Goal: Information Seeking & Learning: Learn about a topic

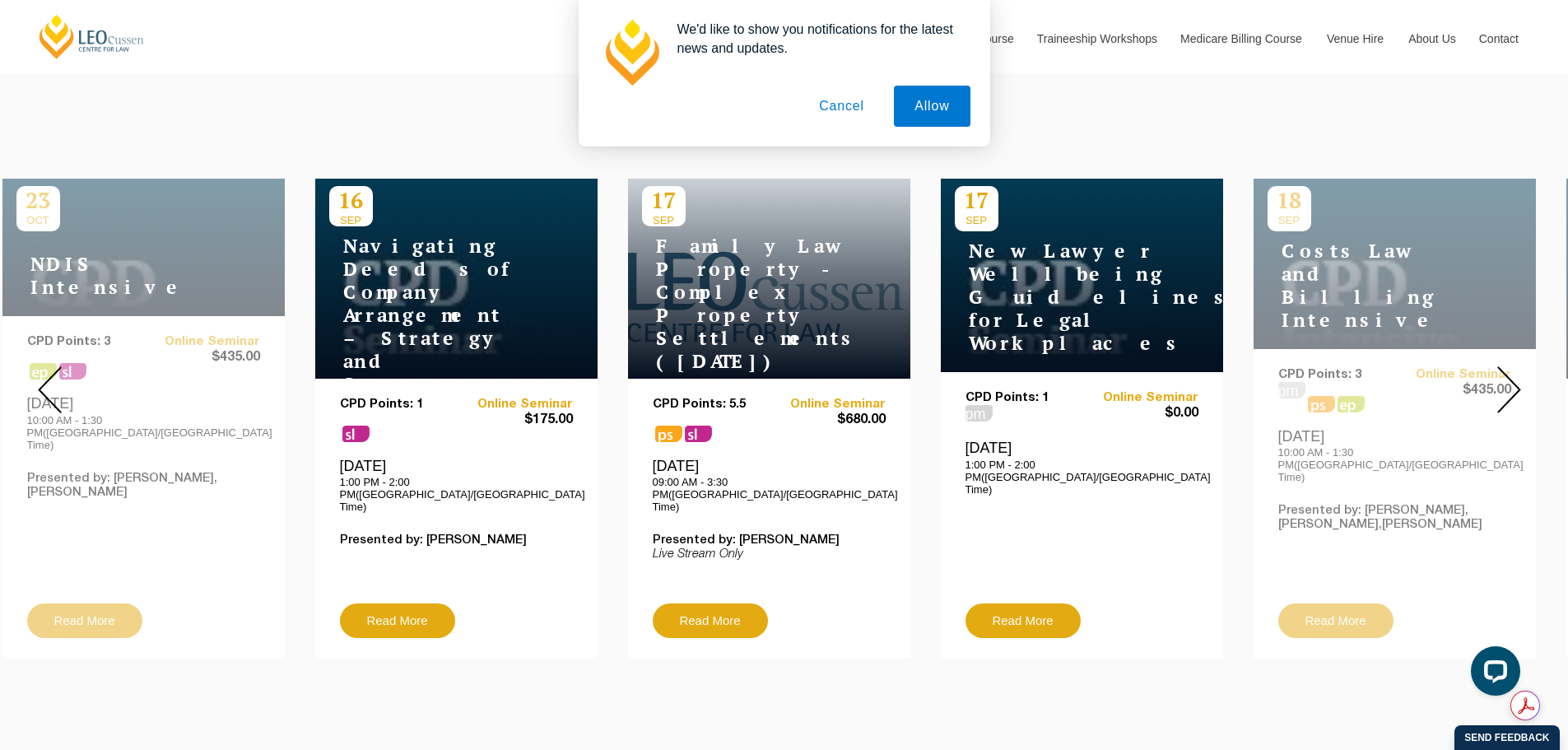
click at [827, 104] on button "Cancel" at bounding box center [841, 106] width 87 height 41
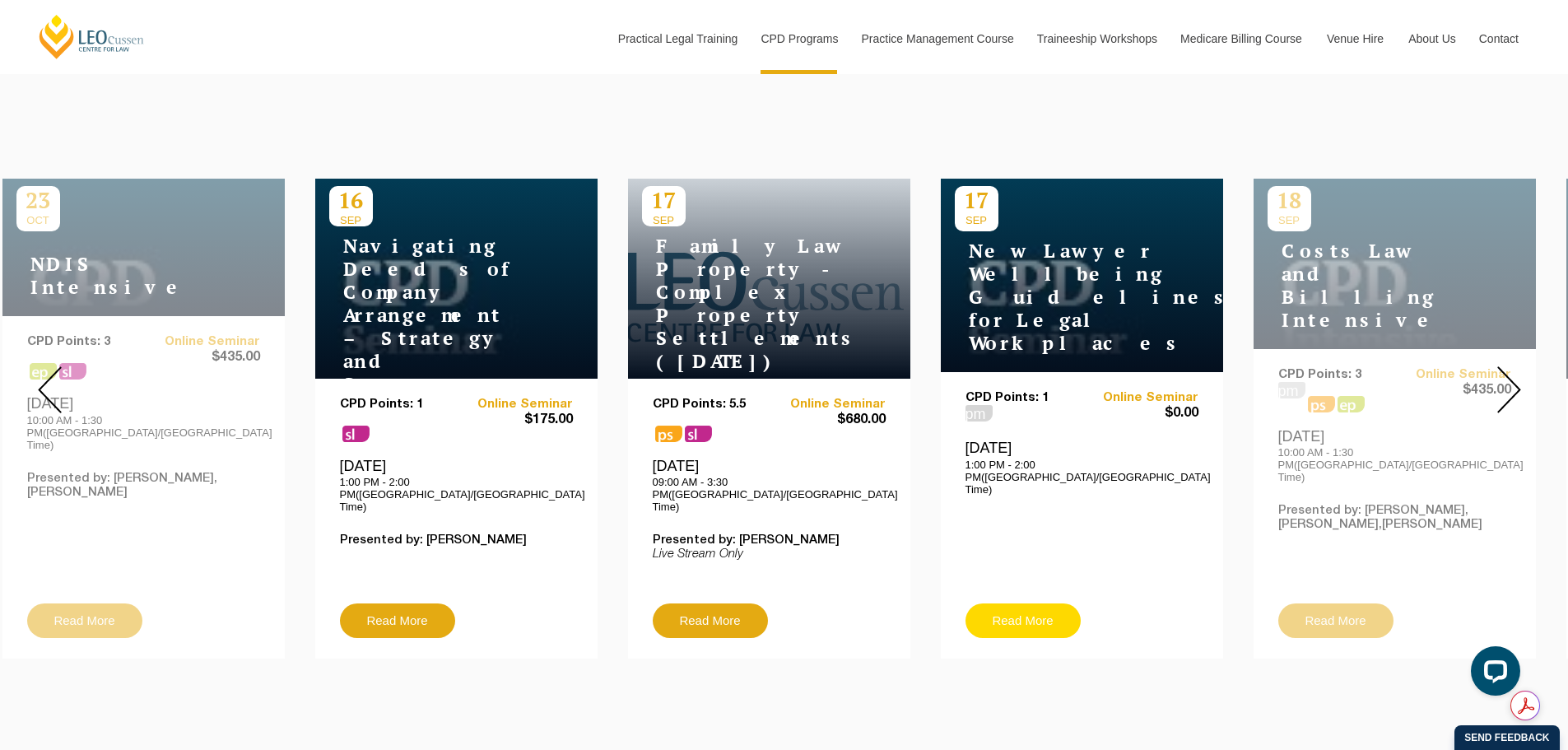
click at [1045, 604] on link "Read More" at bounding box center [1023, 620] width 115 height 35
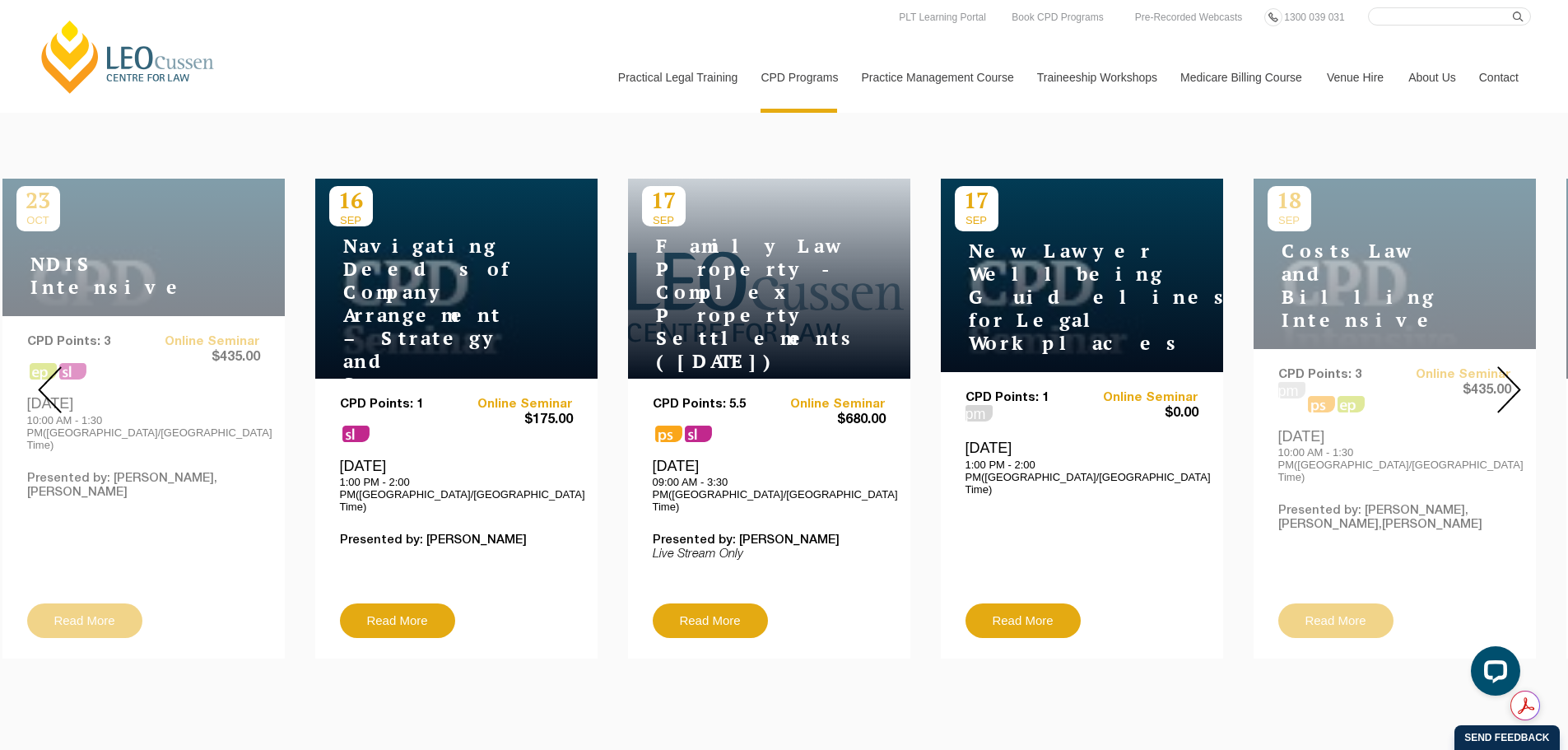
click at [1515, 370] on img at bounding box center [1509, 390] width 24 height 46
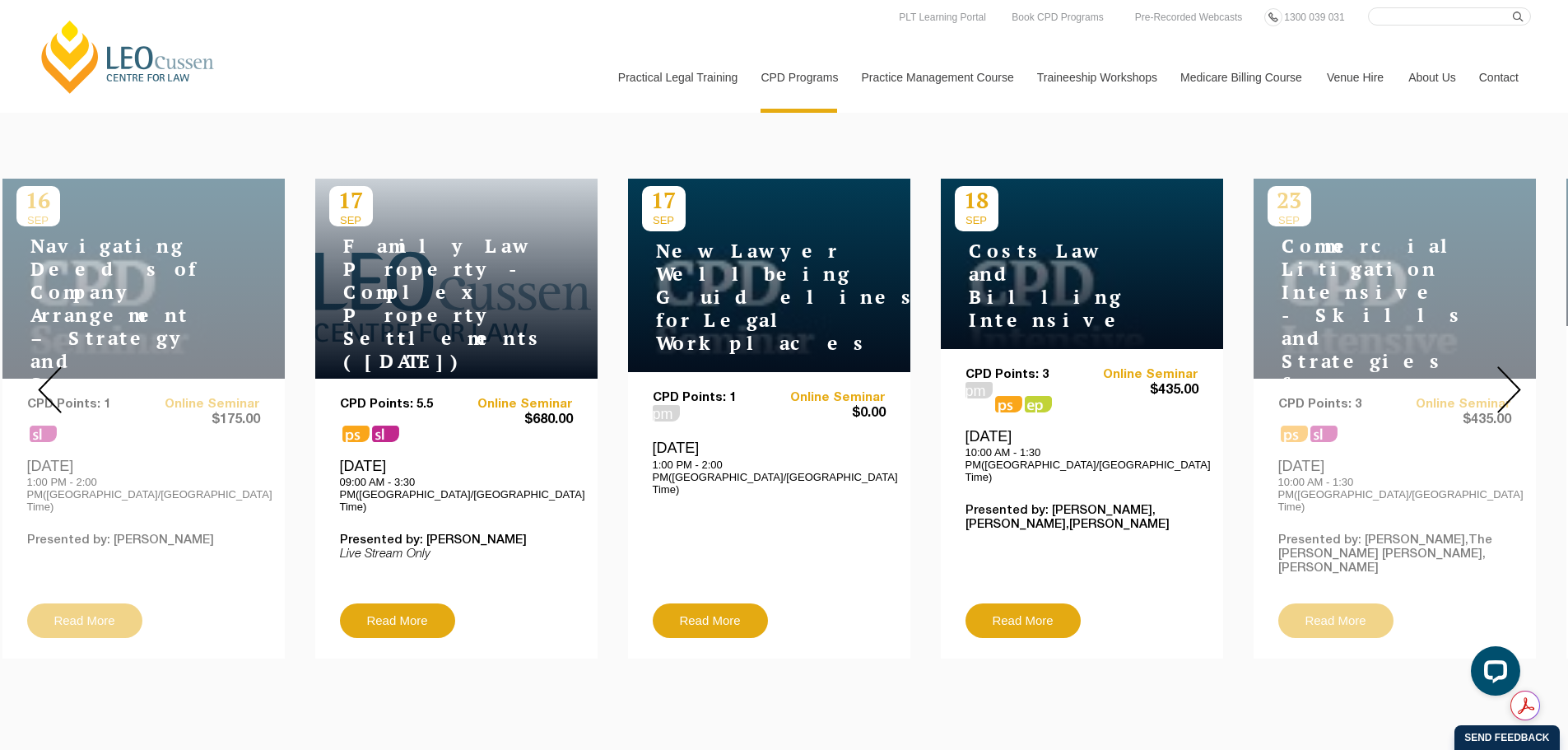
click at [1506, 374] on img at bounding box center [1509, 390] width 24 height 46
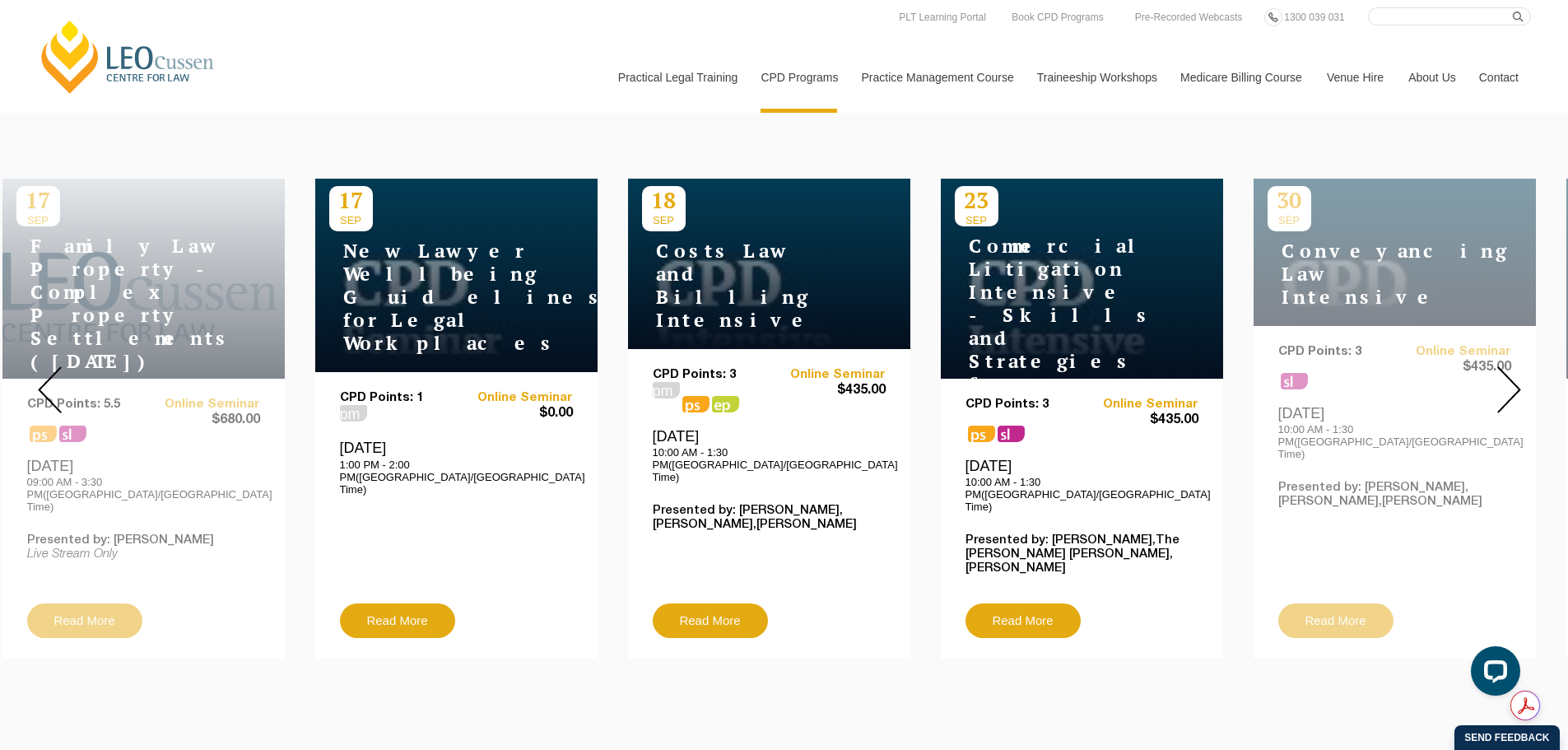
click at [1506, 374] on img at bounding box center [1509, 390] width 24 height 46
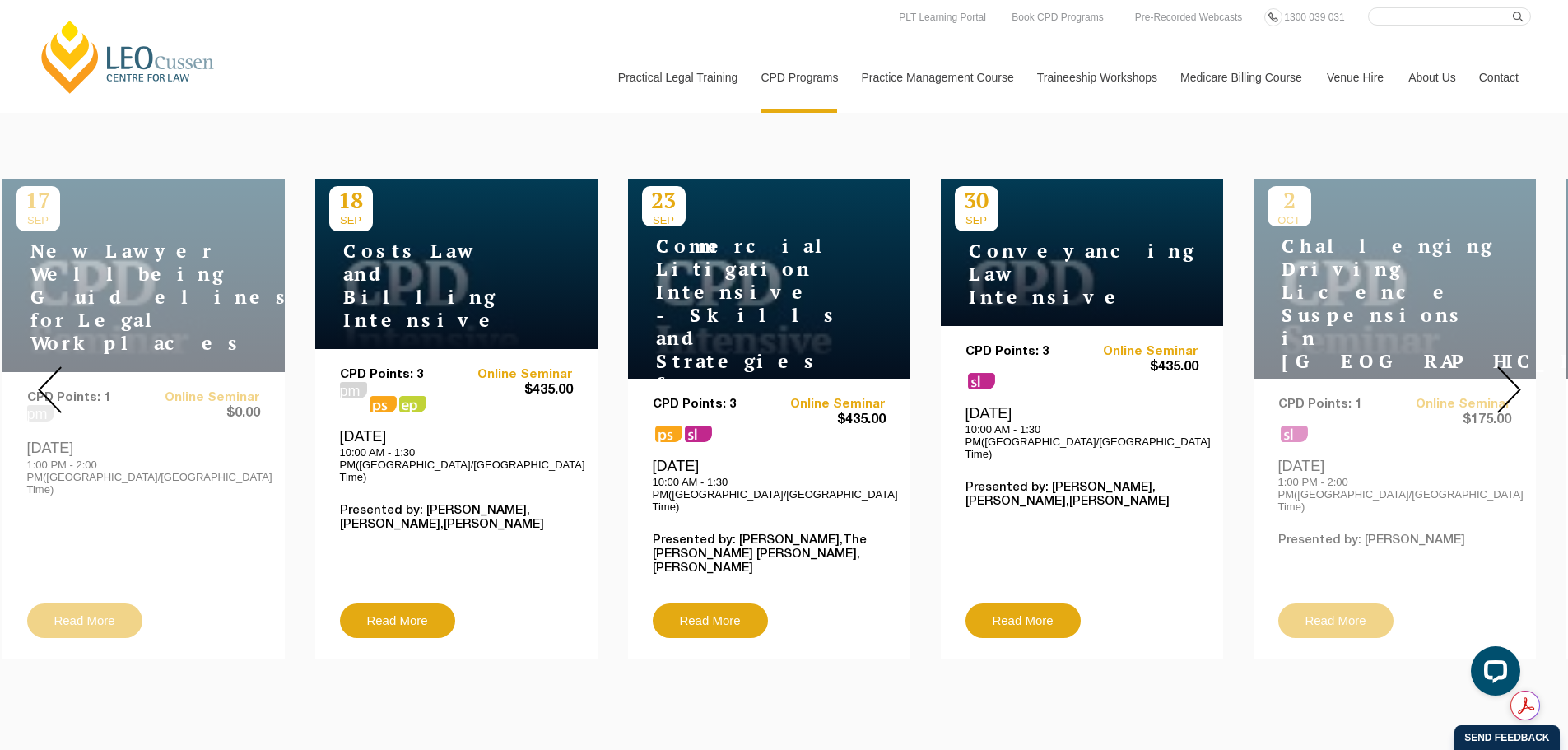
click at [1506, 374] on img at bounding box center [1509, 390] width 24 height 46
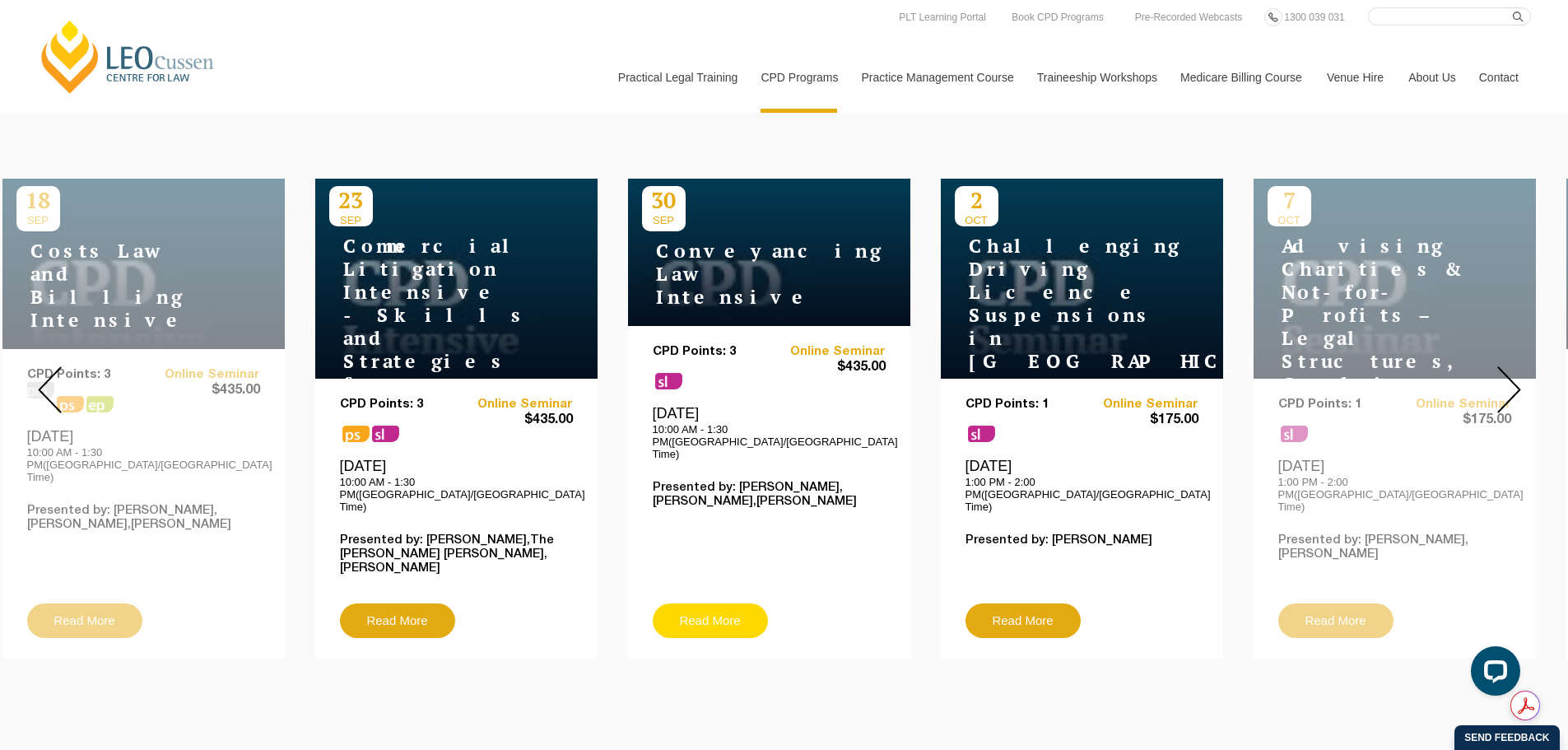
click at [724, 603] on link "Read More" at bounding box center [710, 620] width 115 height 35
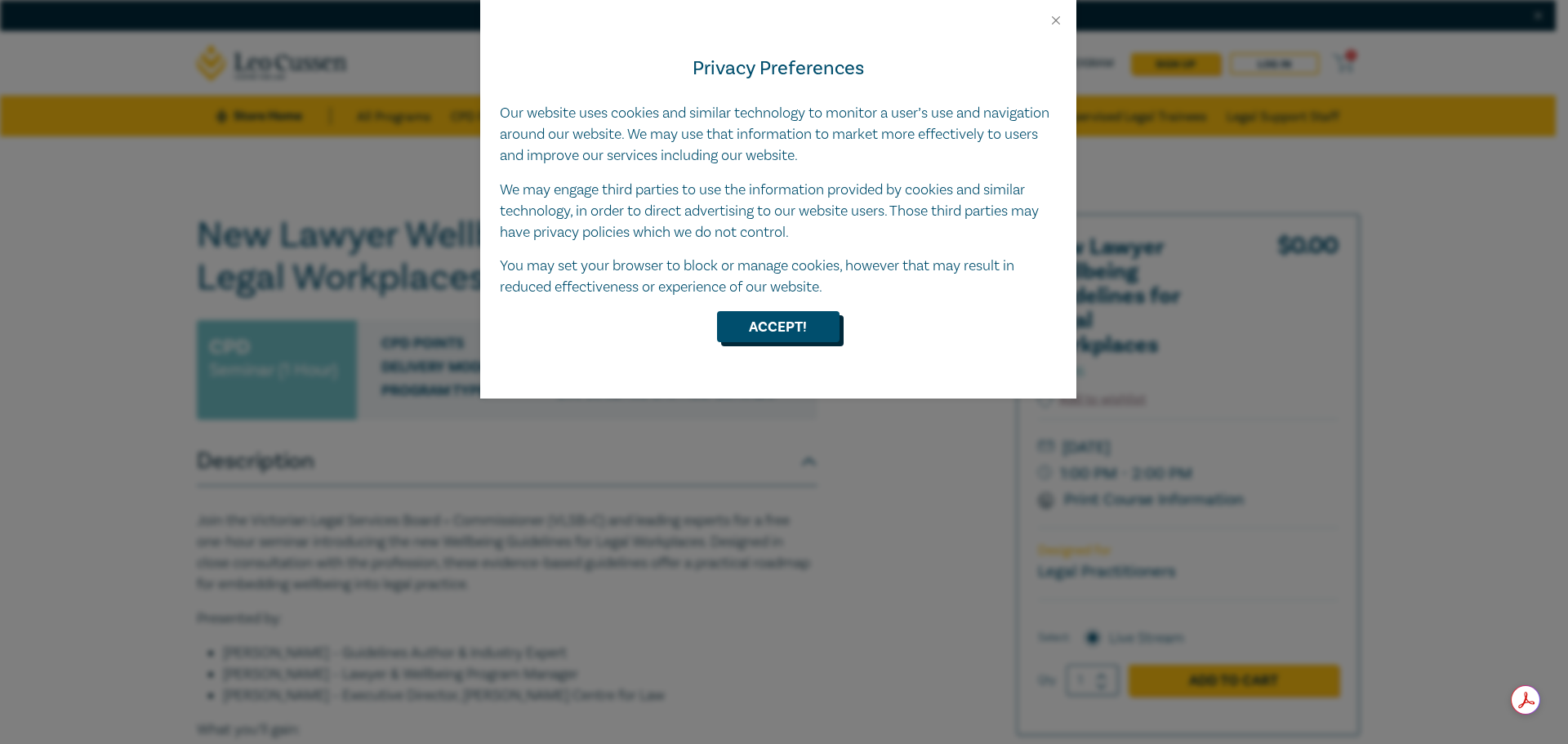
click at [798, 327] on button "Accept!" at bounding box center [778, 326] width 122 height 31
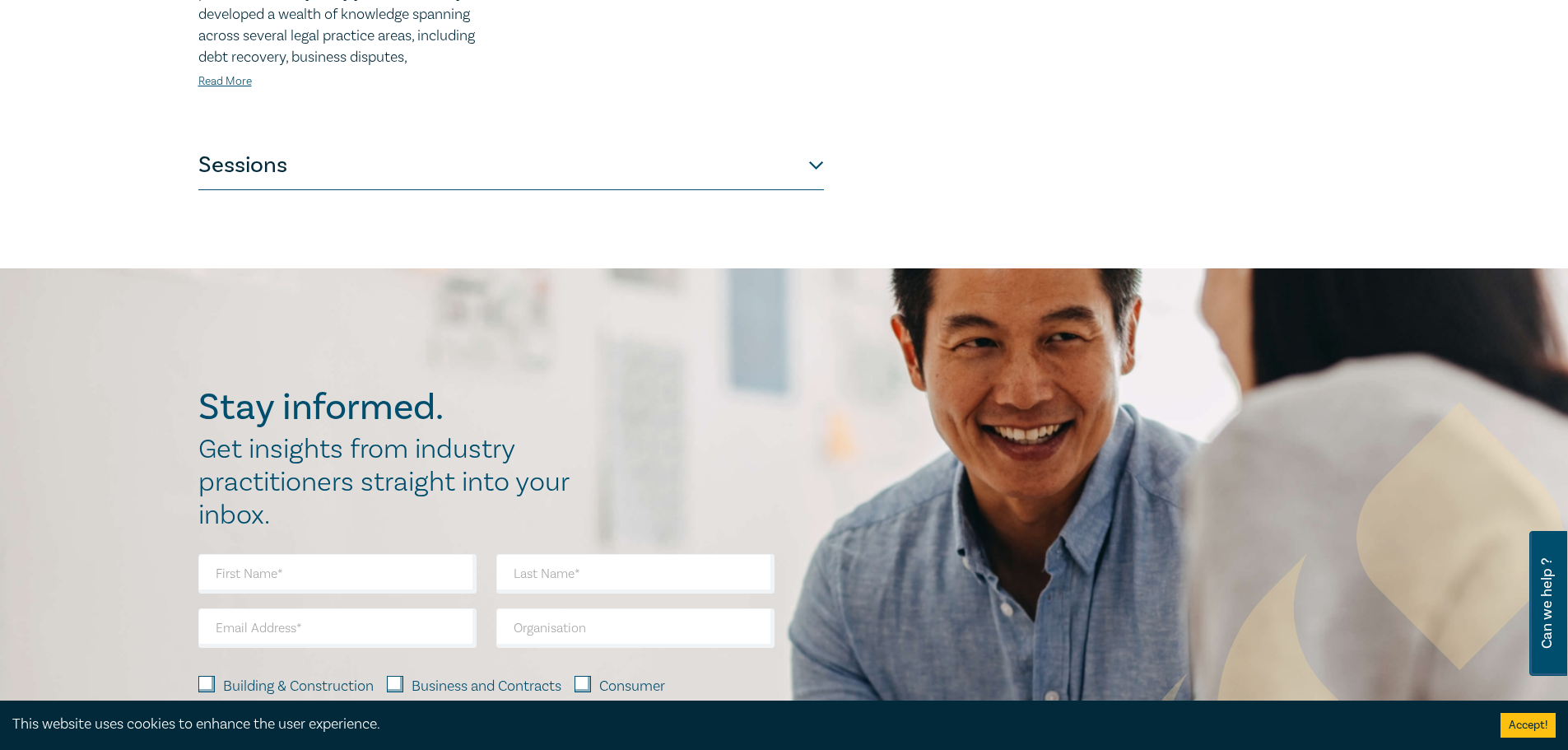
scroll to position [493, 0]
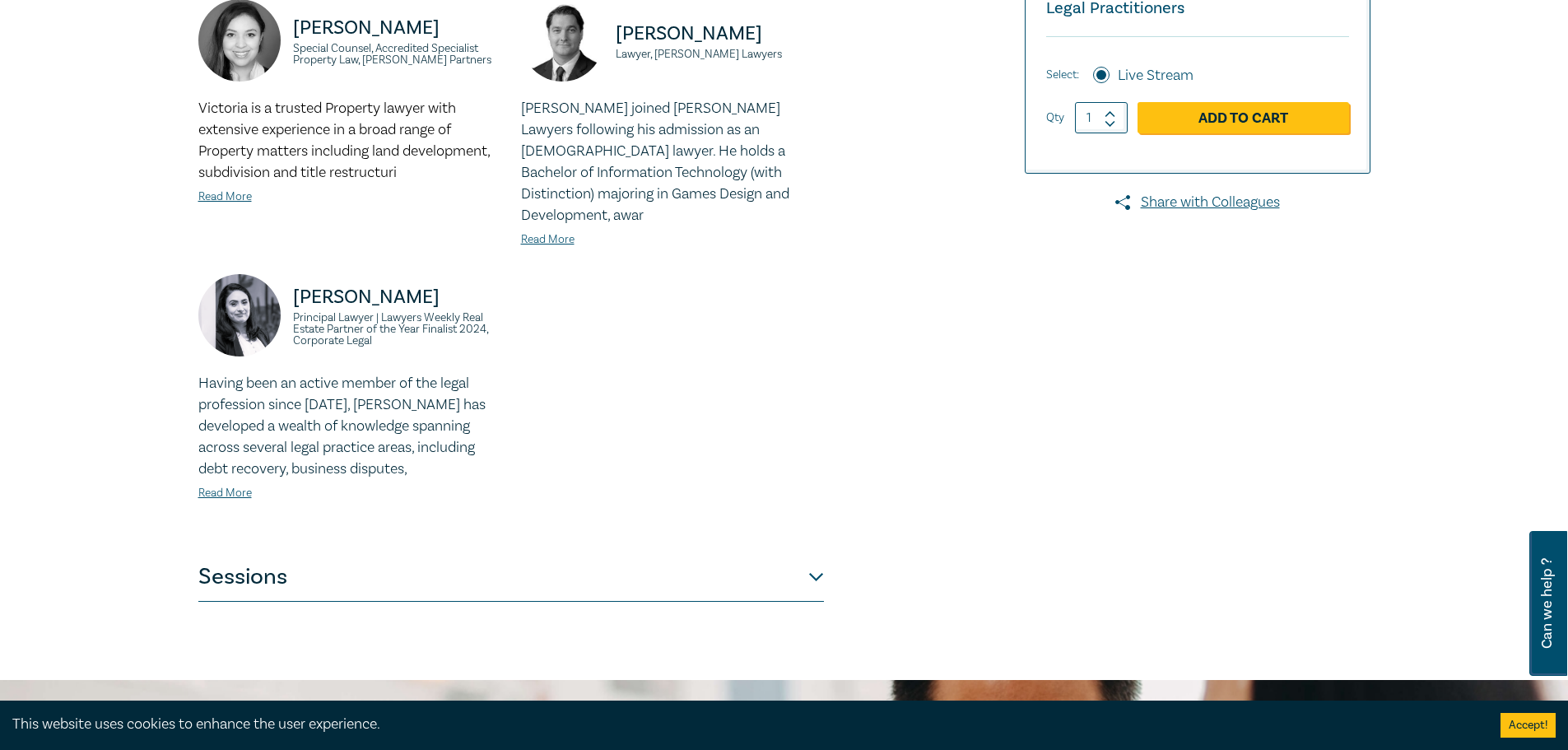
click at [814, 556] on button "Sessions" at bounding box center [511, 577] width 626 height 49
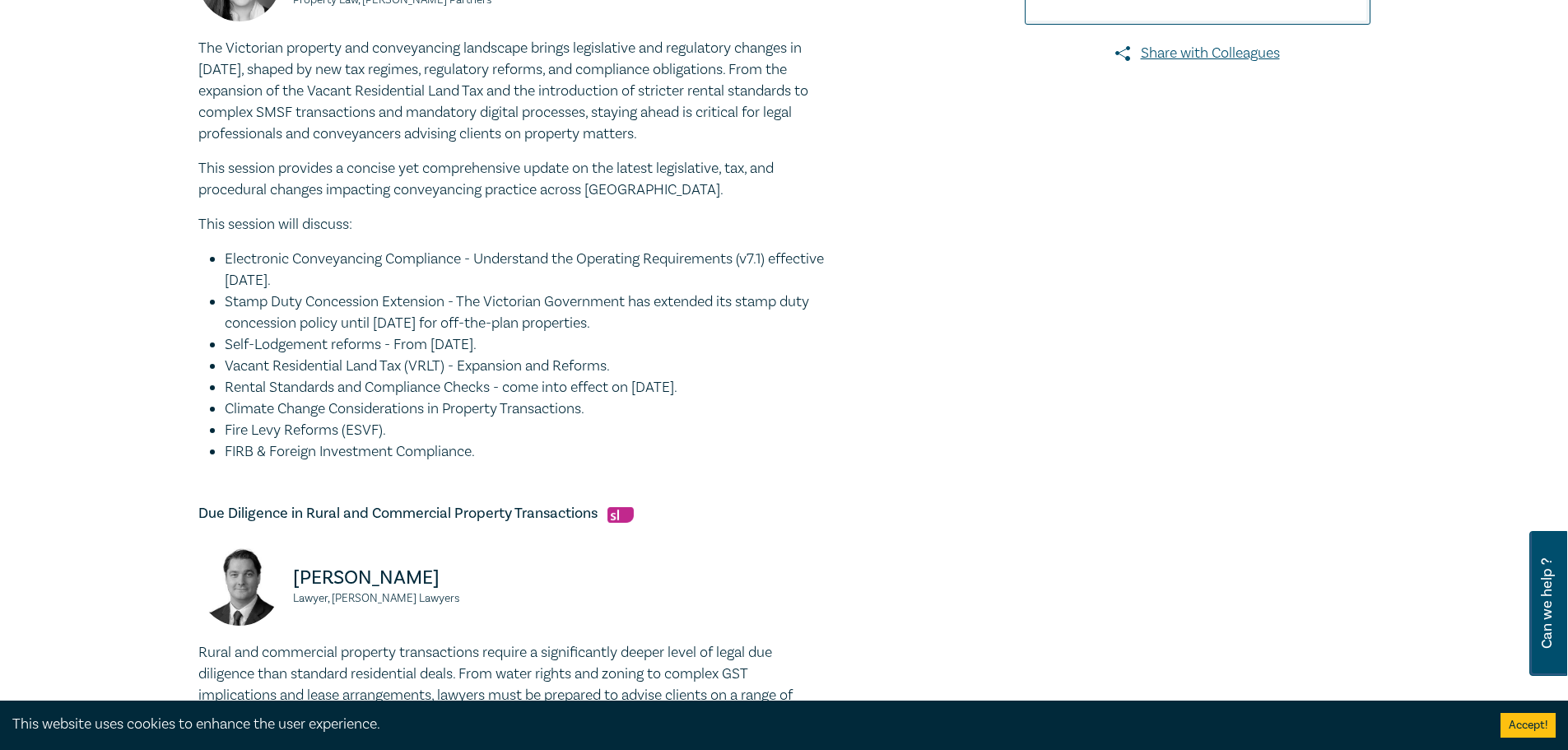
scroll to position [659, 0]
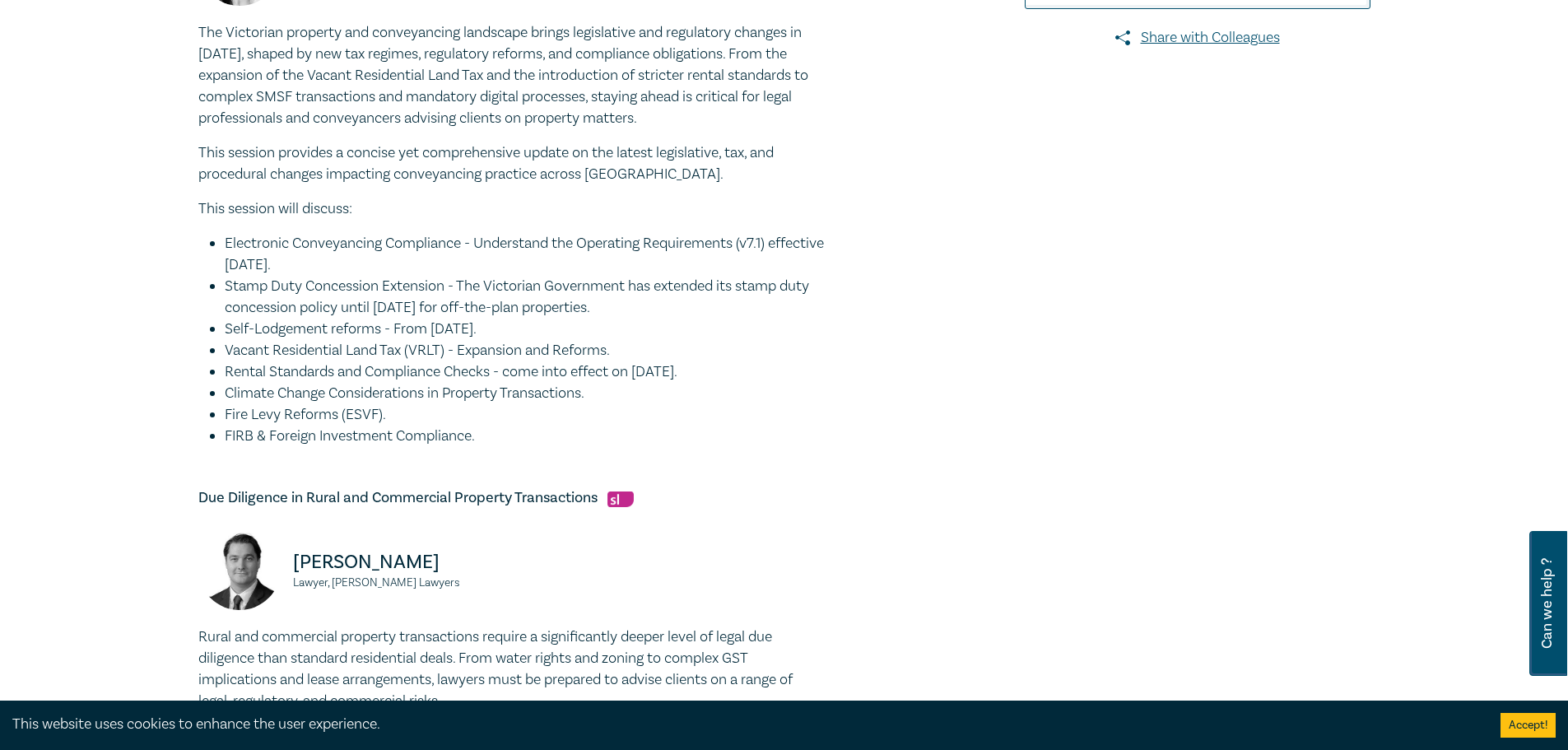
click at [530, 498] on h5 "Due Diligence in Rural and Commercial Property Transactions" at bounding box center [511, 498] width 626 height 20
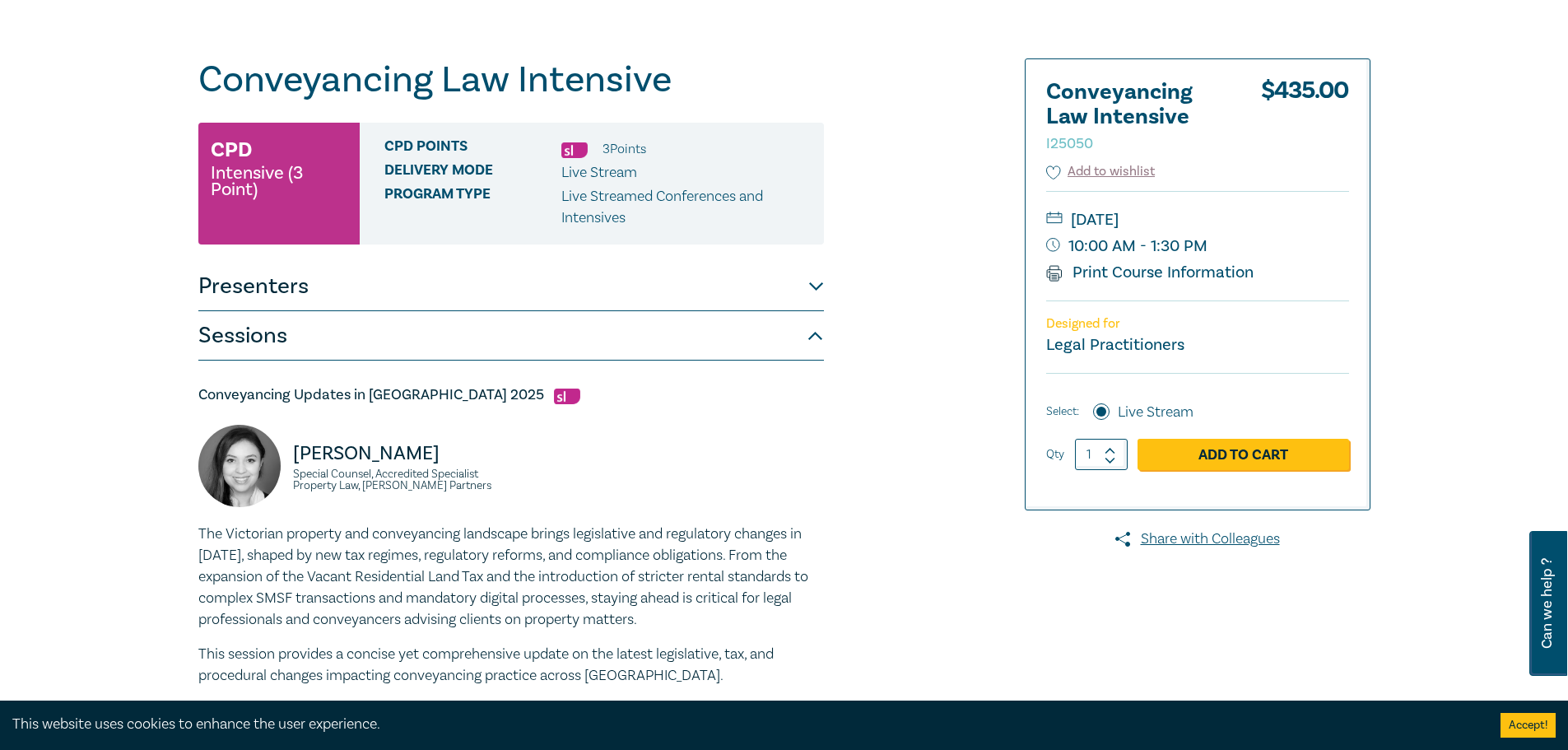
scroll to position [164, 0]
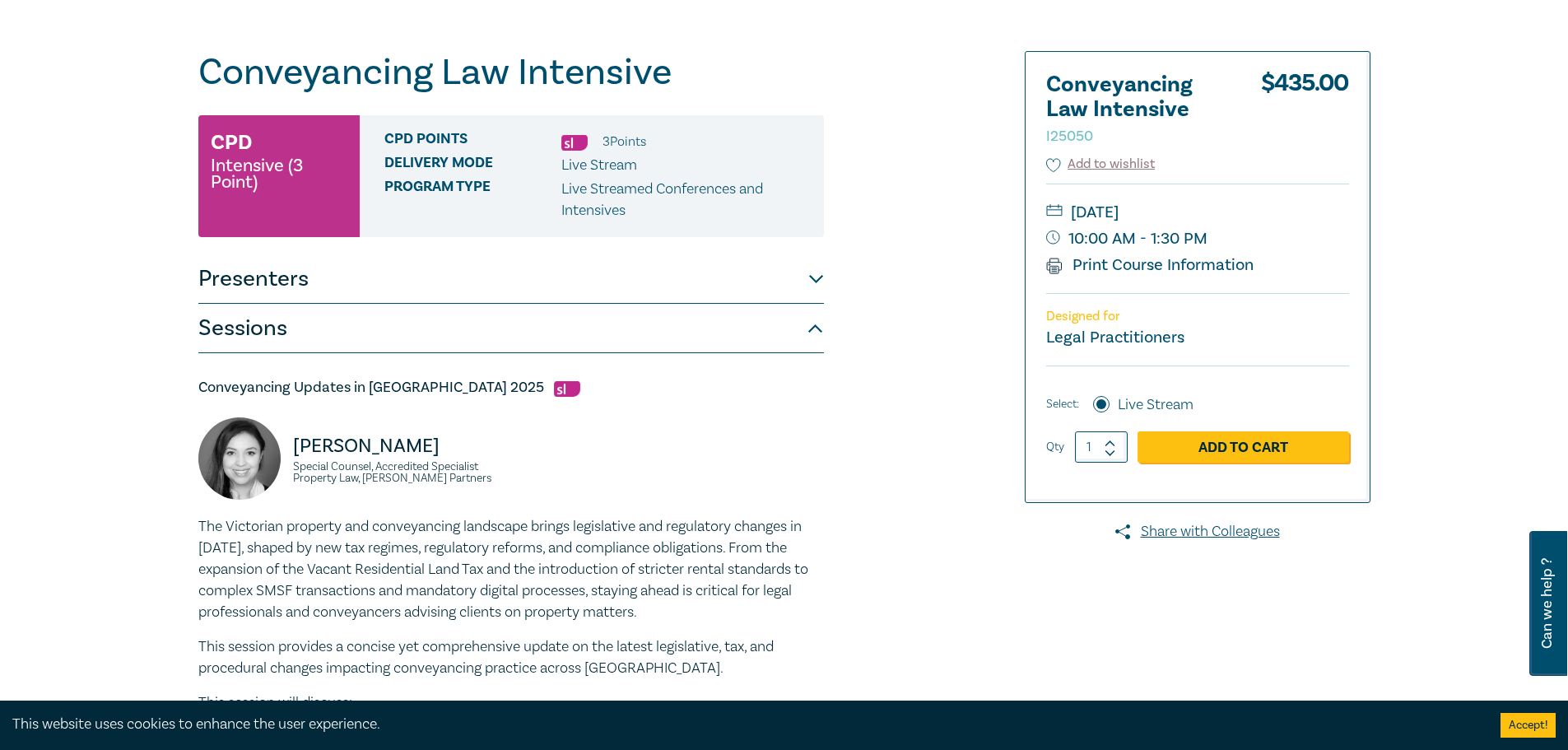
click at [385, 334] on button "Sessions" at bounding box center [511, 328] width 626 height 49
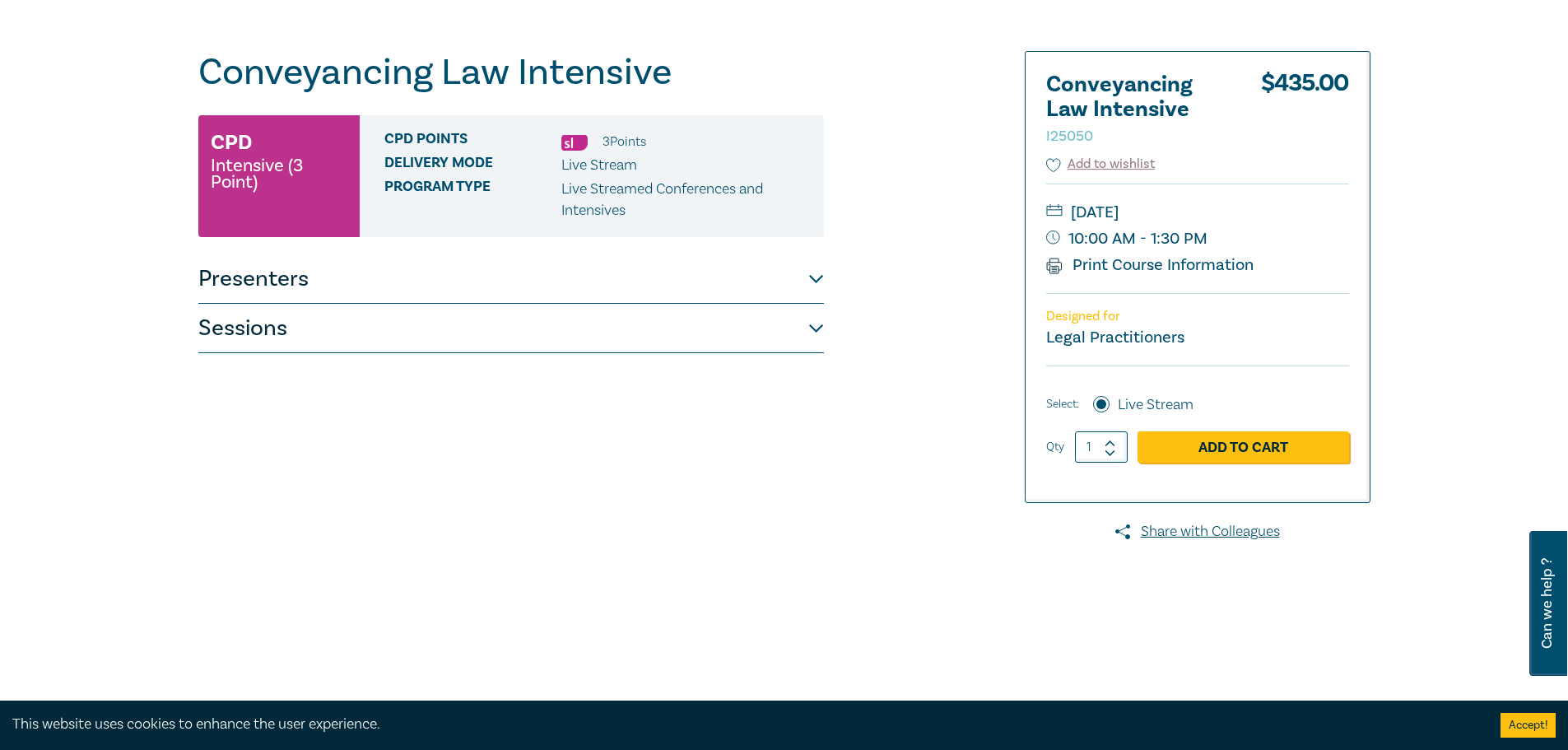
click at [385, 334] on button "Sessions" at bounding box center [511, 328] width 626 height 49
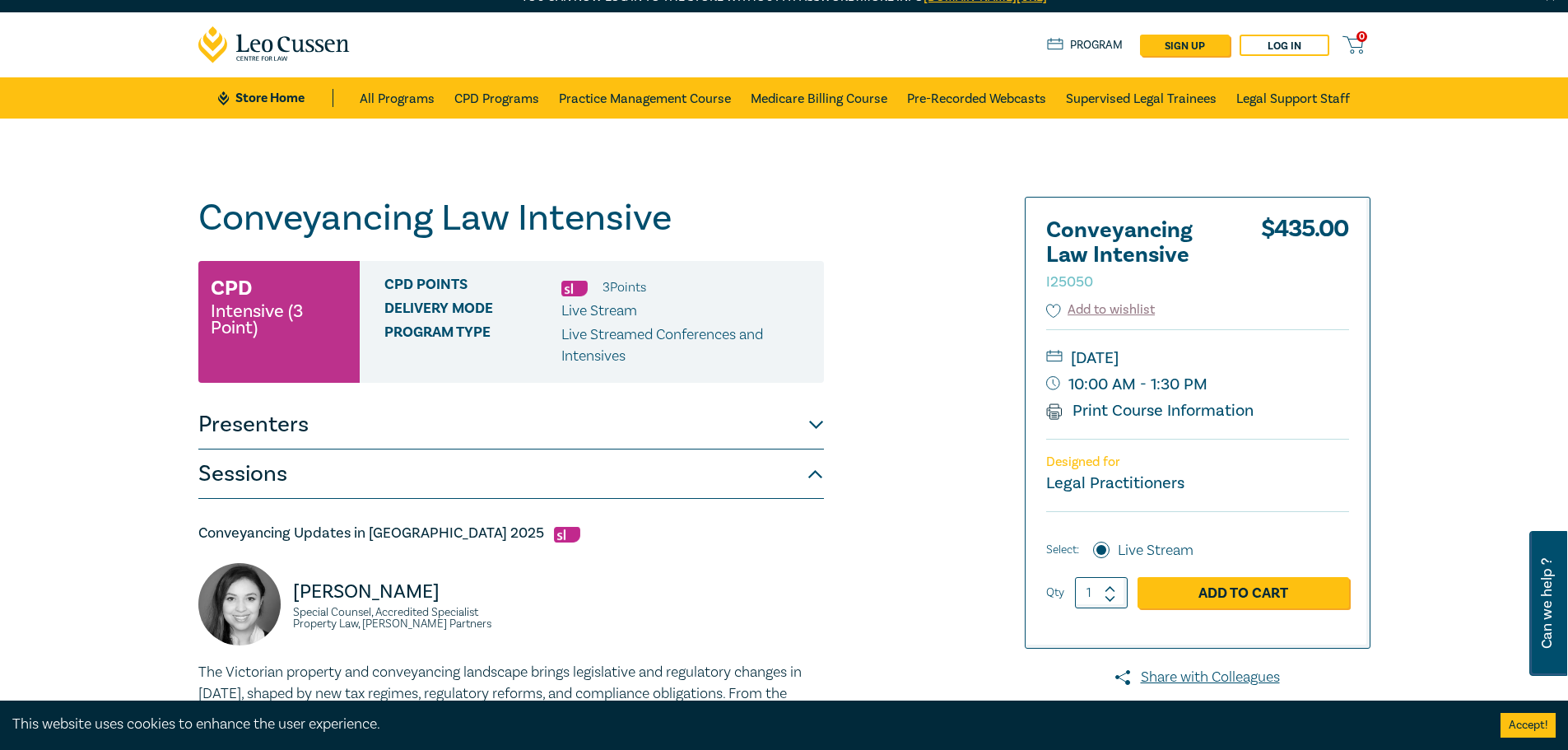
scroll to position [0, 0]
